Goal: Information Seeking & Learning: Learn about a topic

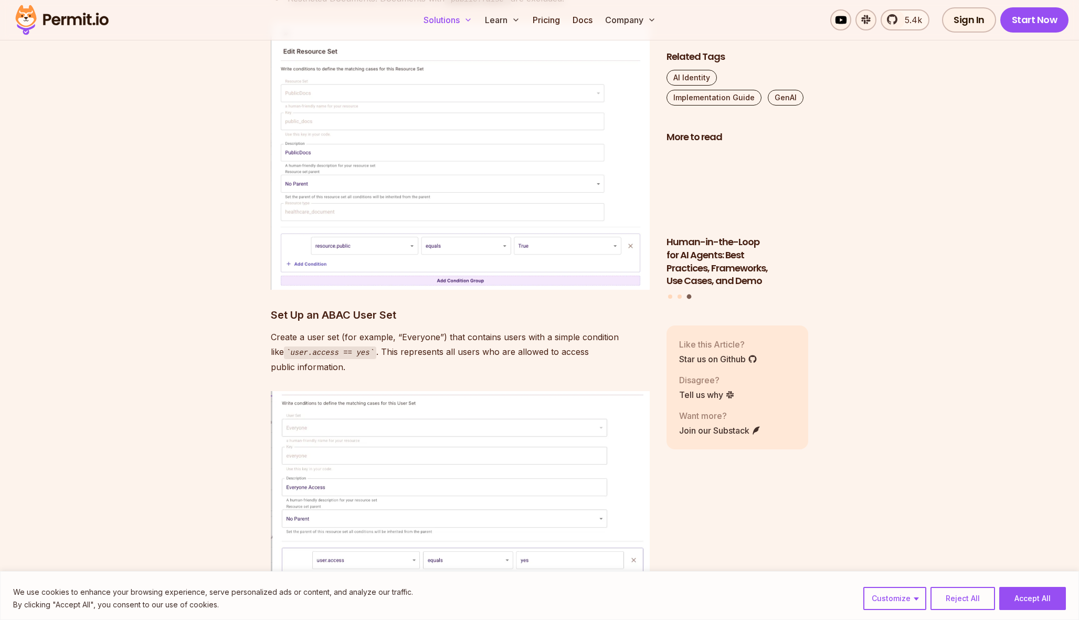
scroll to position [6467, 0]
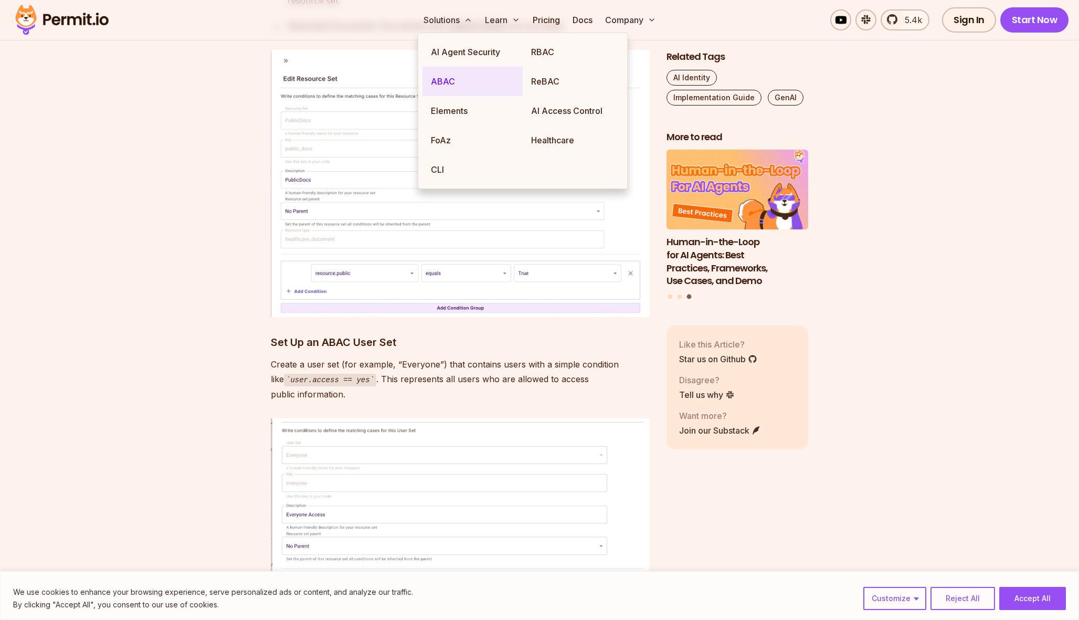
click at [447, 81] on link "ABAC" at bounding box center [472, 81] width 100 height 29
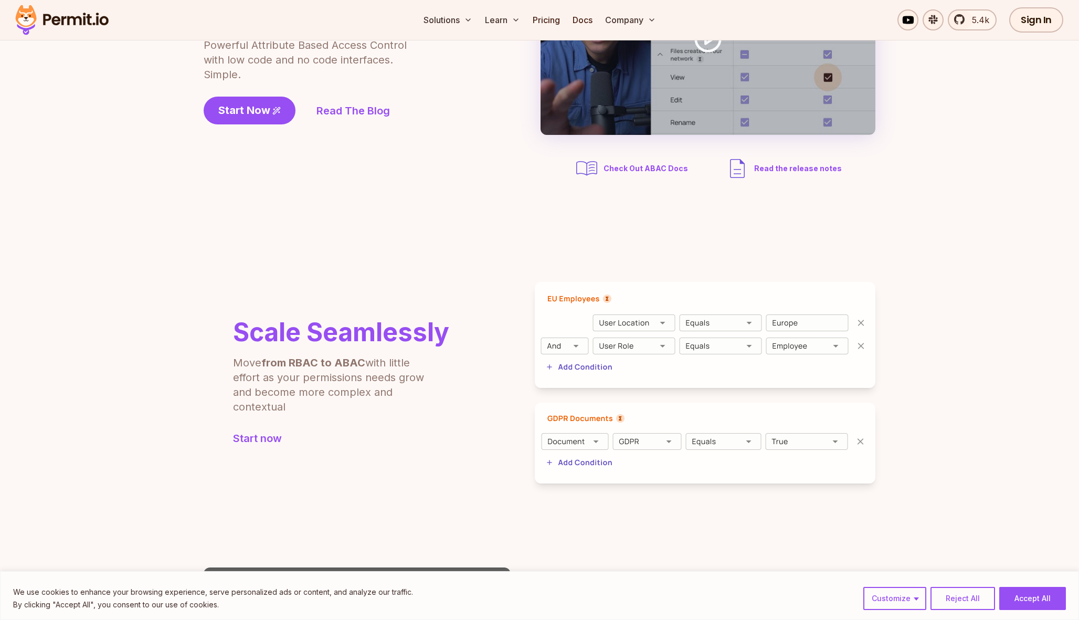
scroll to position [160, 0]
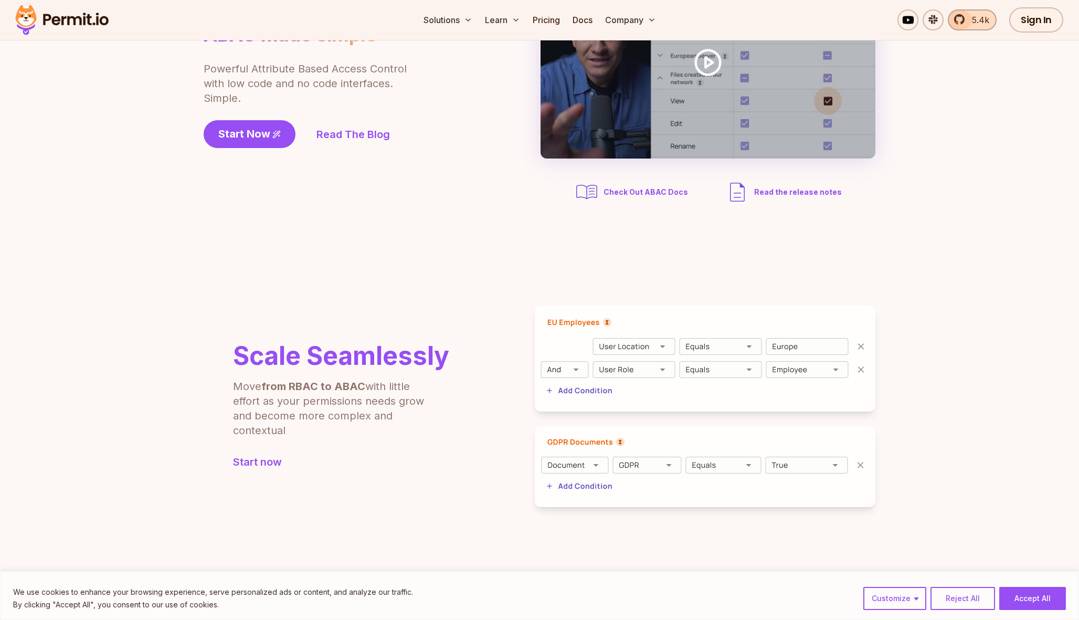
click at [985, 21] on span "5.4k" at bounding box center [978, 20] width 24 height 13
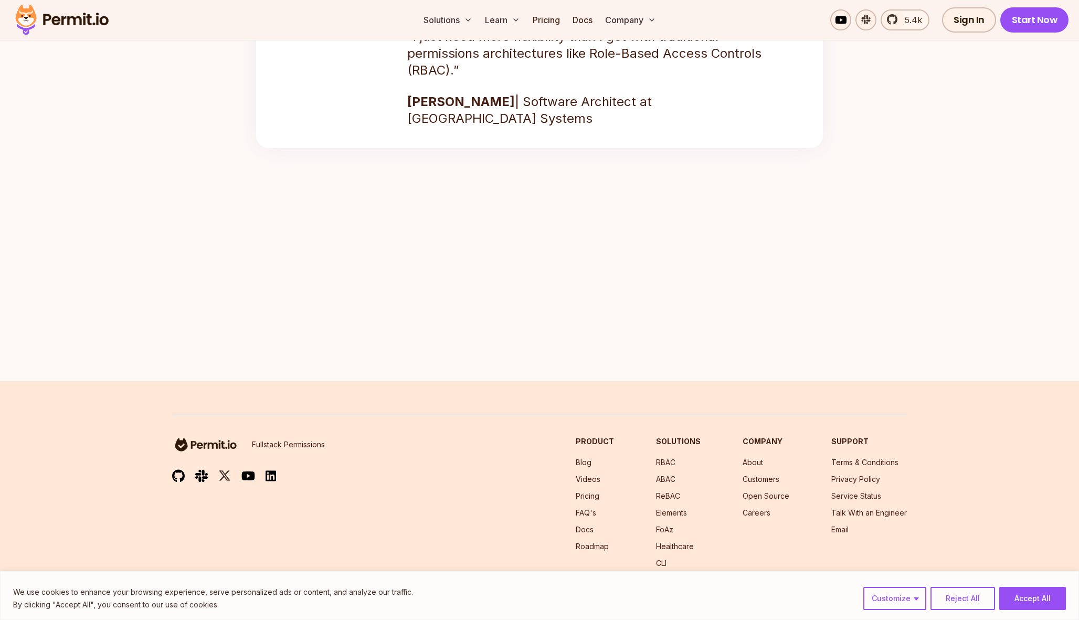
scroll to position [1578, 0]
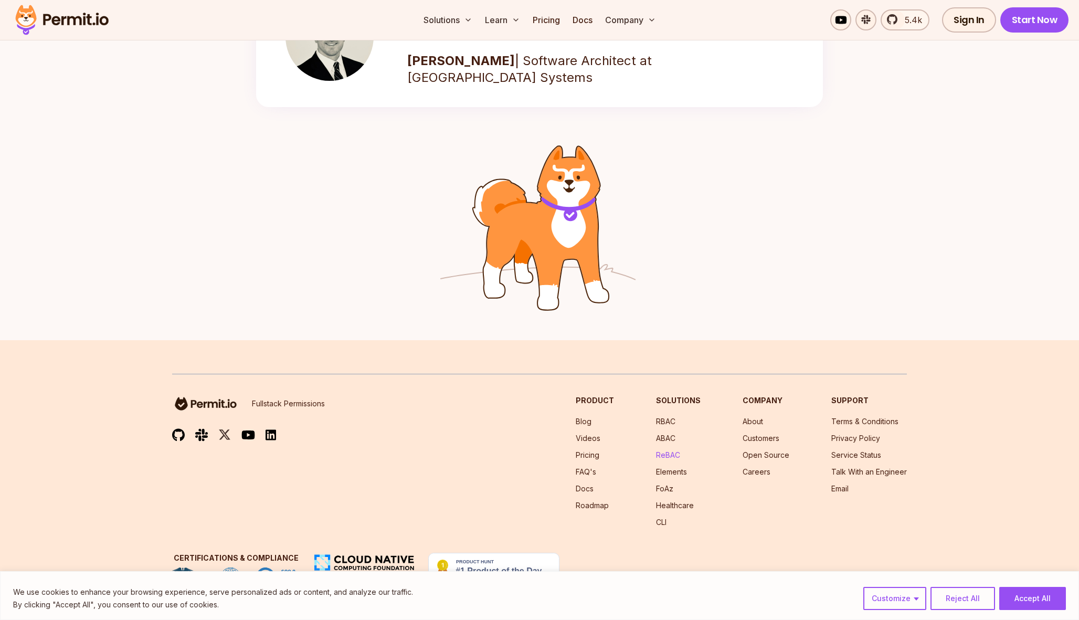
click at [667, 450] on link "ReBAC" at bounding box center [668, 454] width 24 height 9
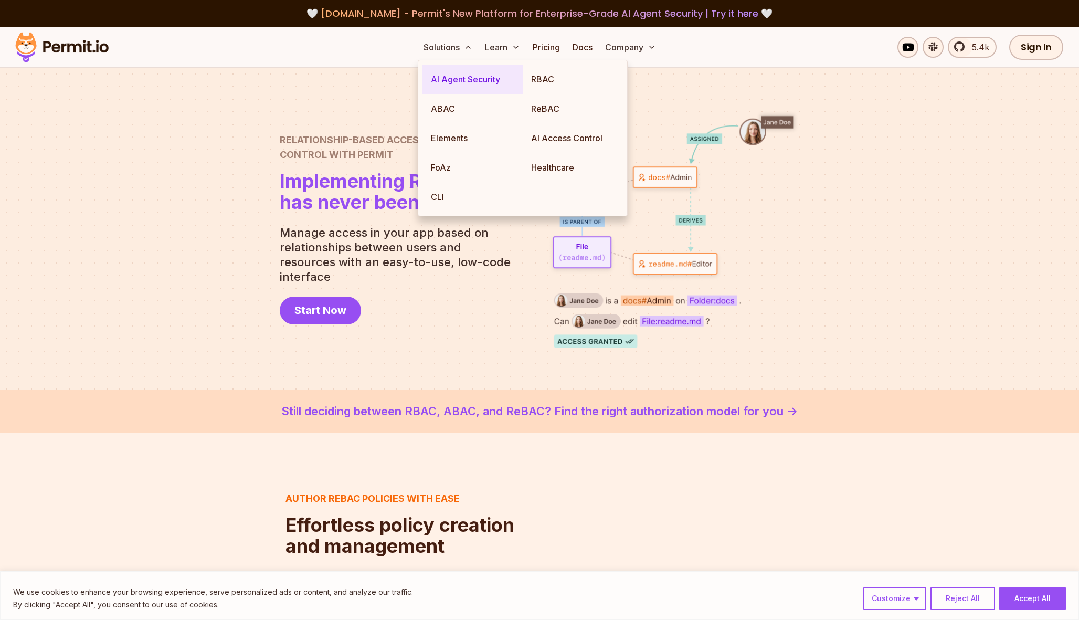
click at [457, 81] on link "AI Agent Security" at bounding box center [472, 79] width 100 height 29
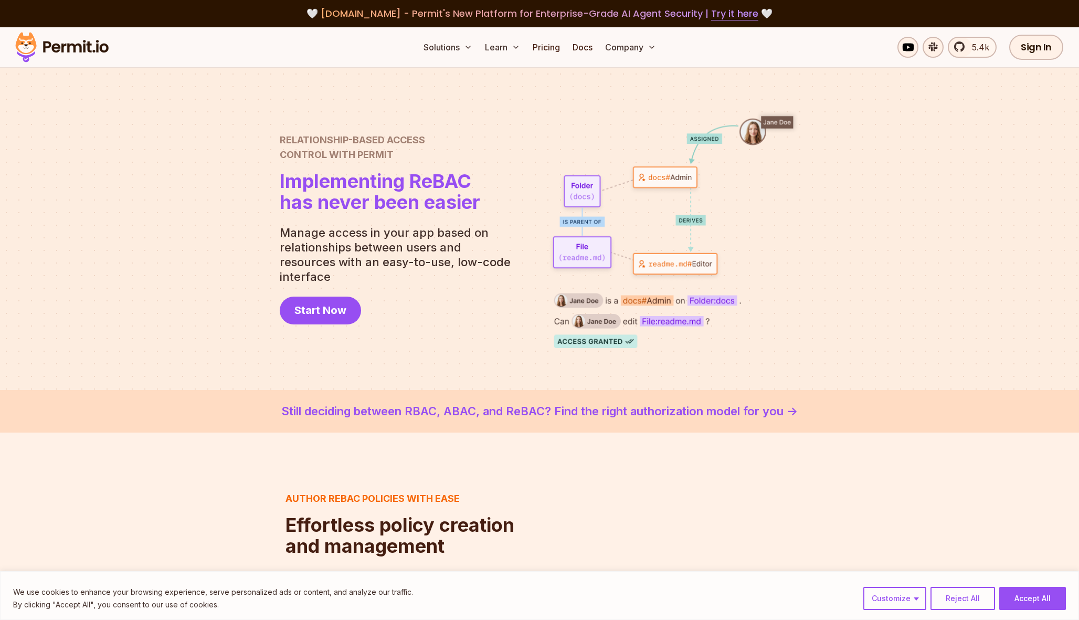
click at [86, 42] on img at bounding box center [61, 47] width 103 height 36
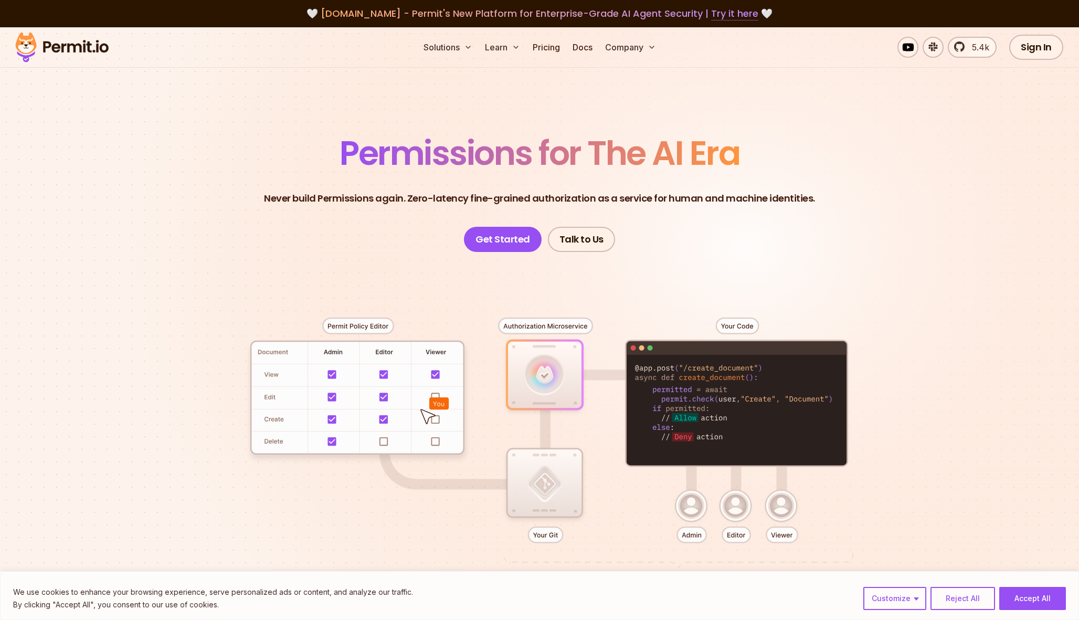
click at [727, 16] on link "Try it here" at bounding box center [734, 14] width 47 height 14
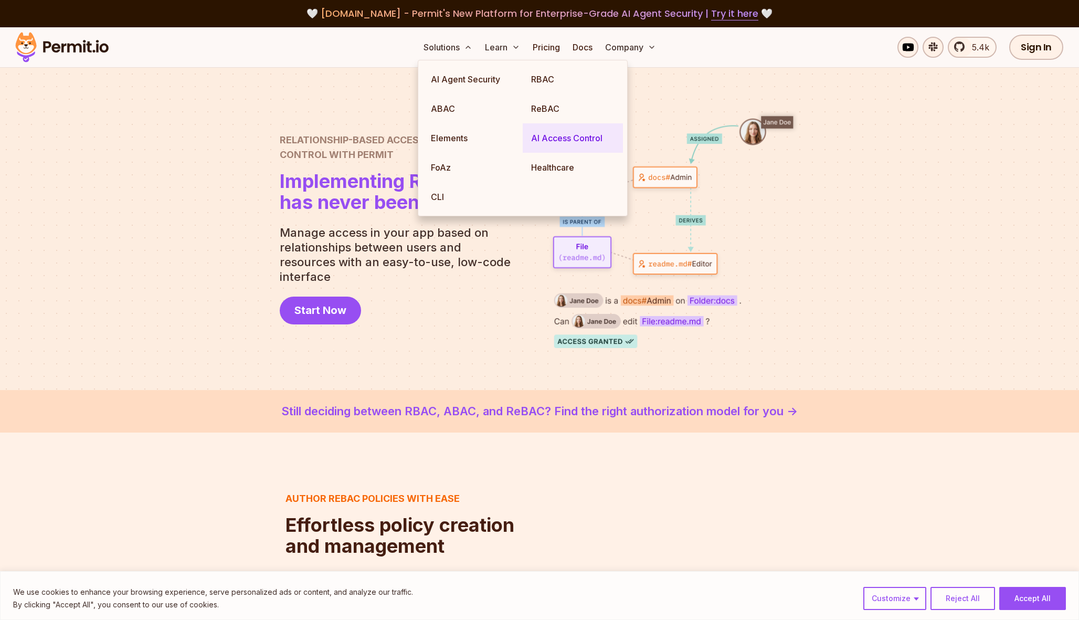
click at [557, 137] on link "AI Access Control" at bounding box center [573, 137] width 100 height 29
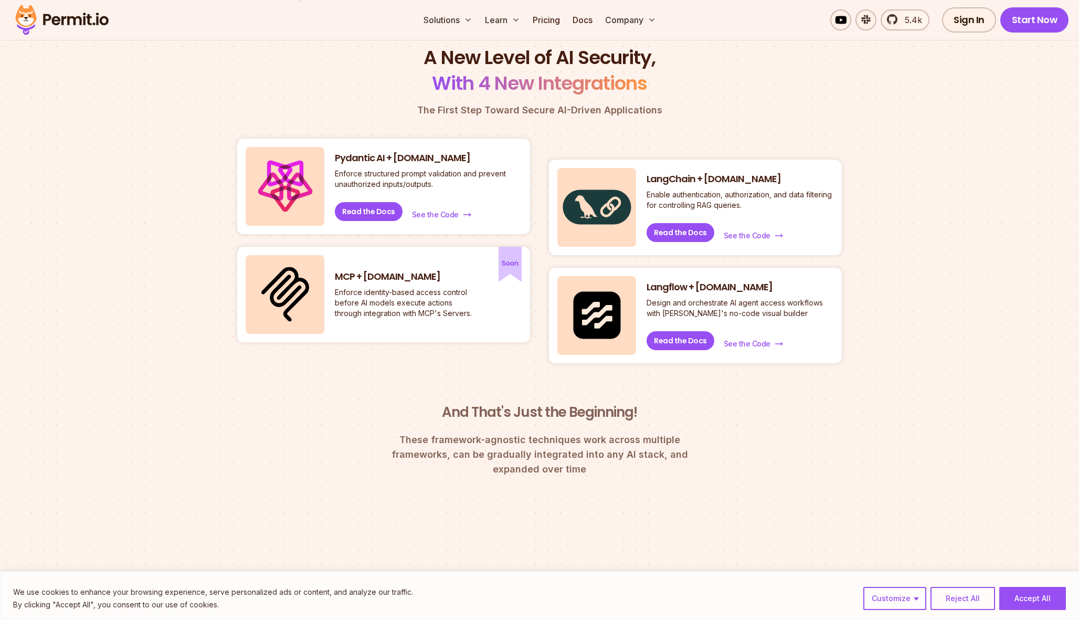
scroll to position [430, 0]
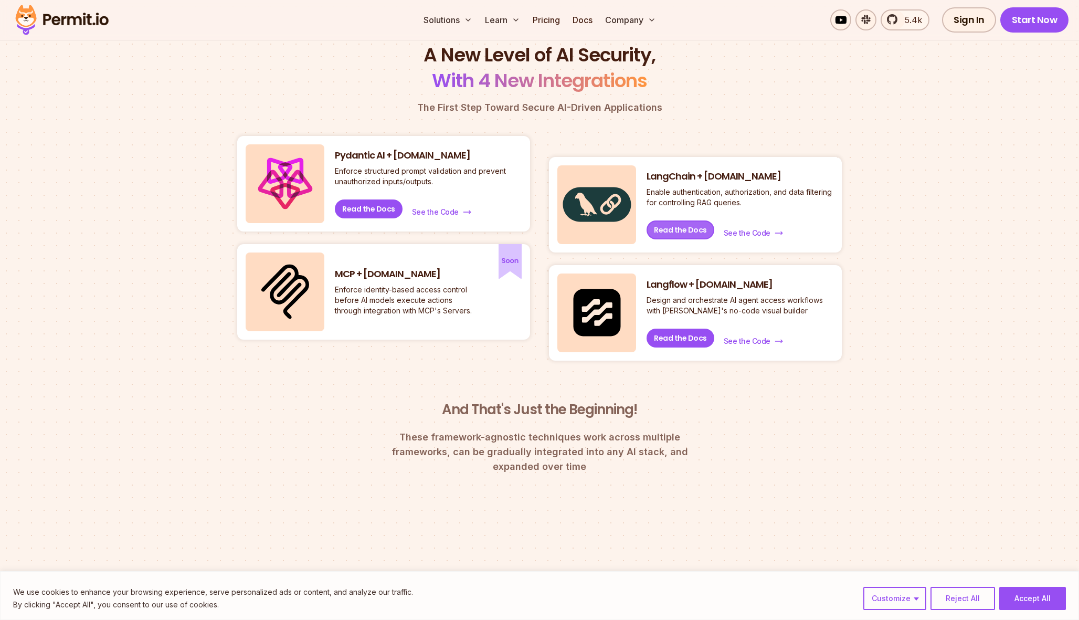
click at [688, 230] on link "Read the Docs" at bounding box center [680, 229] width 68 height 19
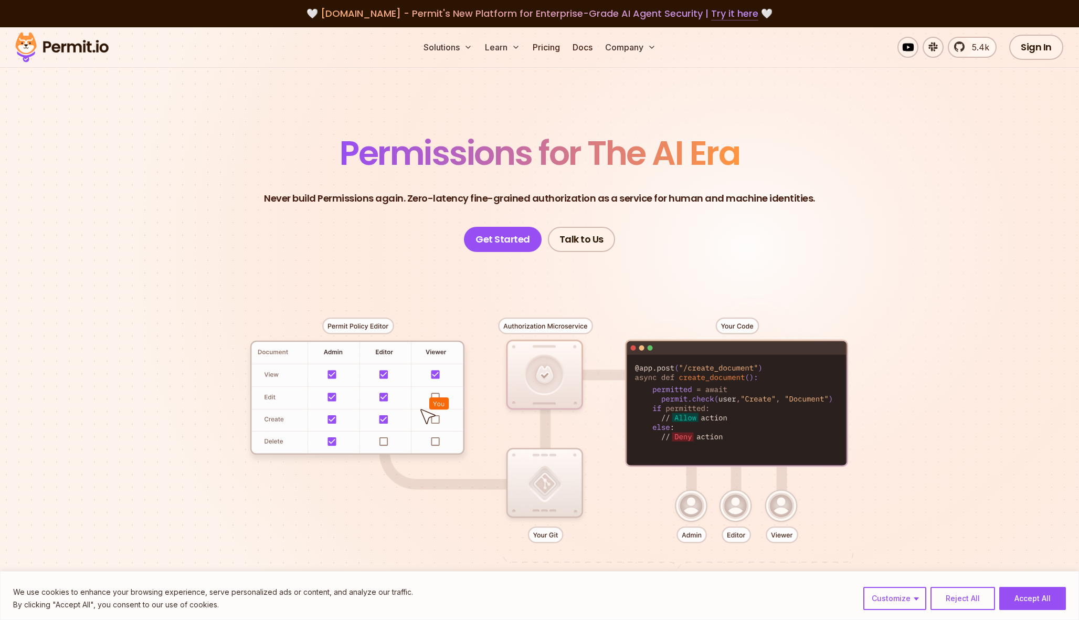
click at [731, 13] on link "Try it here" at bounding box center [734, 14] width 47 height 14
click at [557, 45] on link "Pricing" at bounding box center [546, 47] width 36 height 21
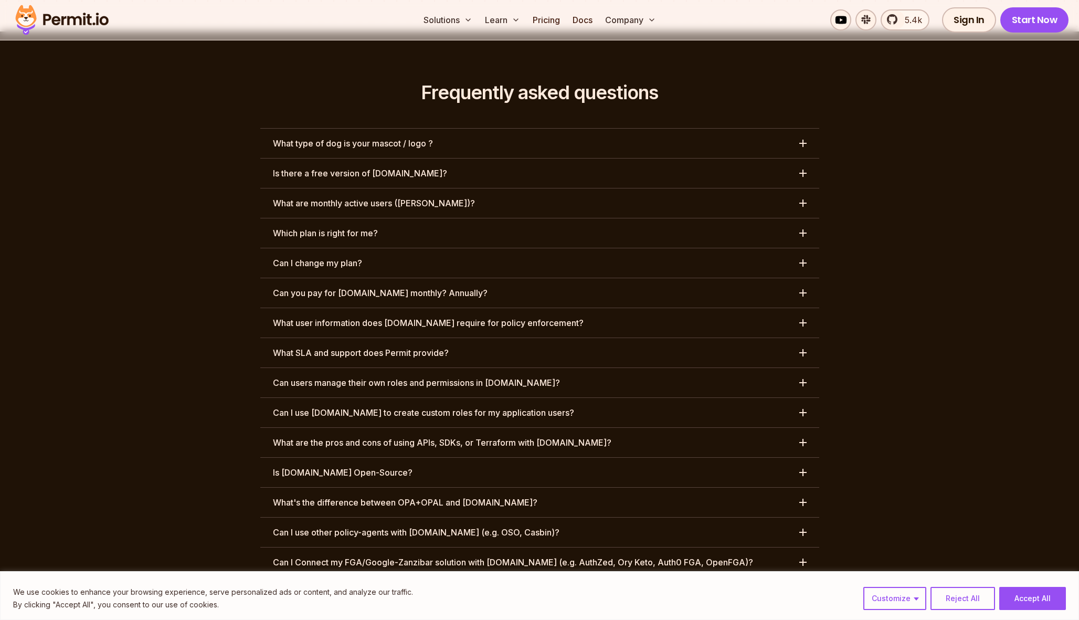
scroll to position [4841, 0]
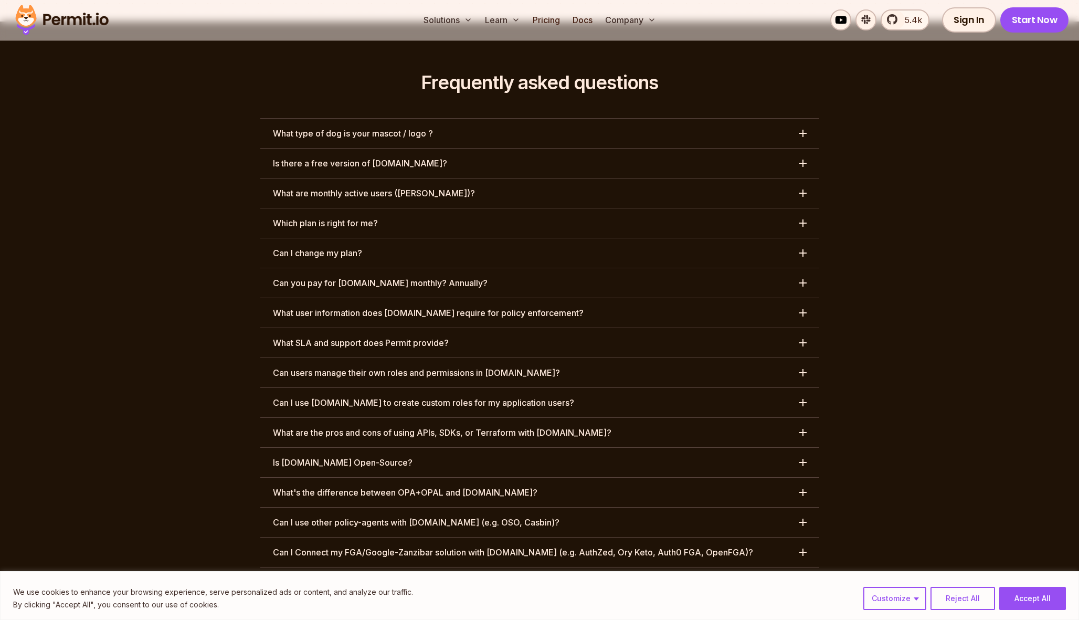
click at [605, 149] on button "Is there a free version of [DOMAIN_NAME]?" at bounding box center [539, 163] width 559 height 29
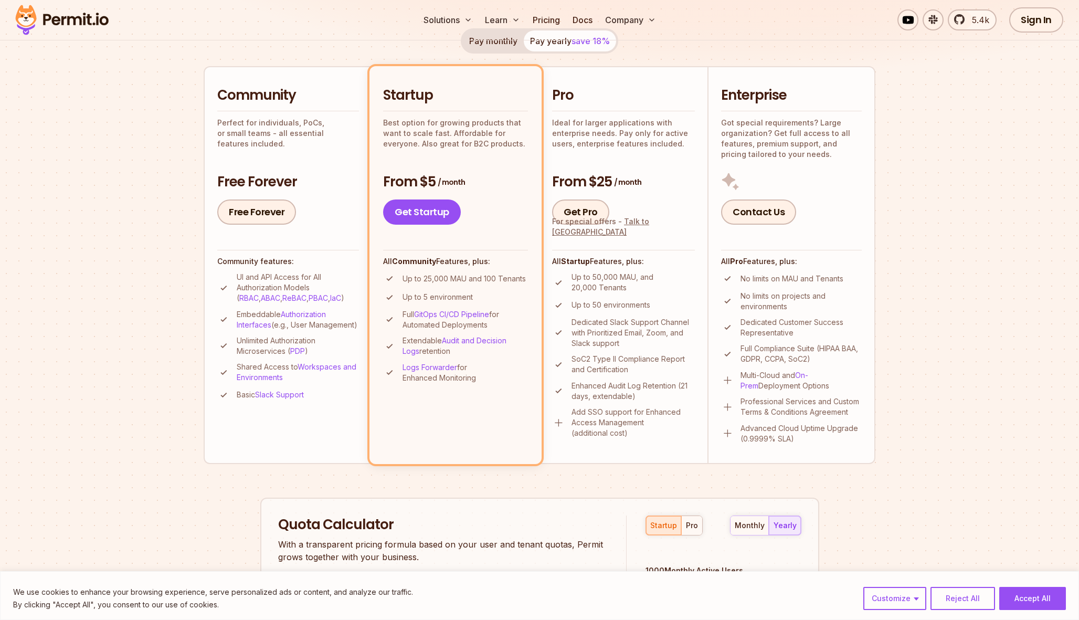
scroll to position [0, 0]
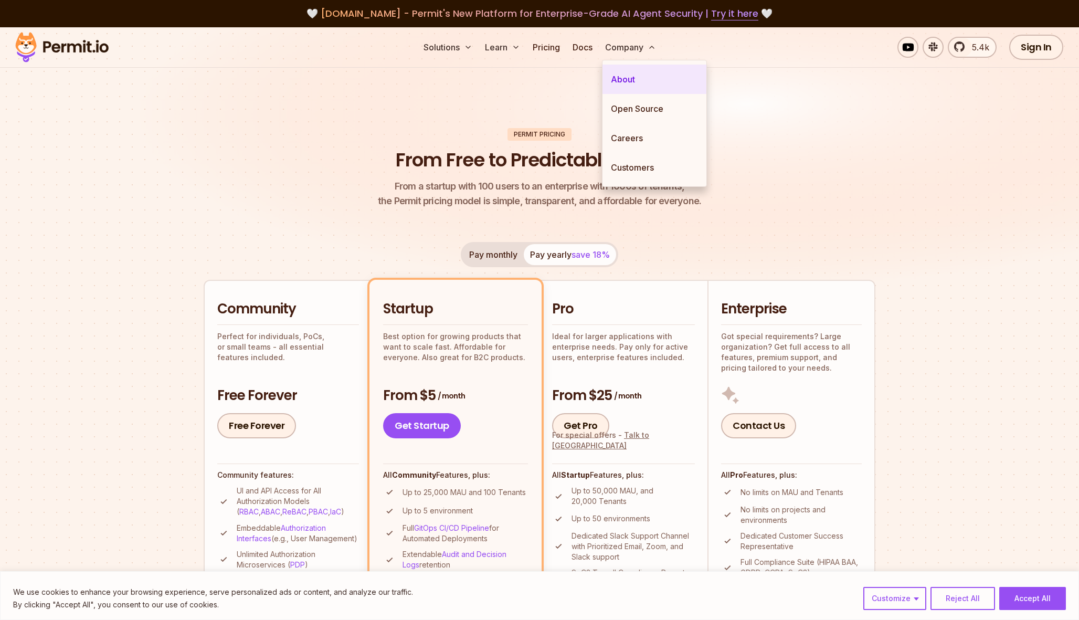
click at [636, 83] on link "About" at bounding box center [654, 79] width 104 height 29
